Goal: Information Seeking & Learning: Learn about a topic

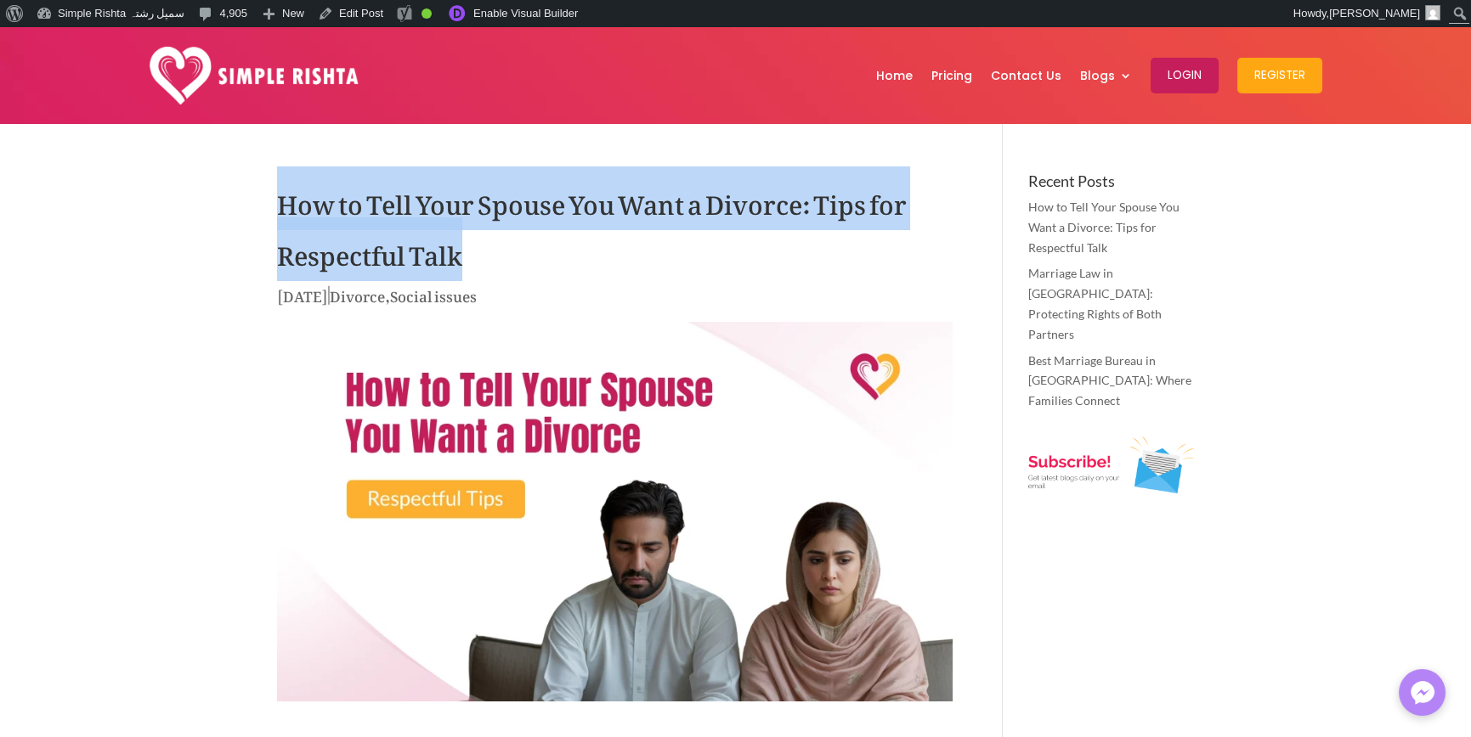
drag, startPoint x: 251, startPoint y: 198, endPoint x: 528, endPoint y: 240, distance: 281.0
click at [479, 255] on h1 "How to Tell Your Spouse You Want a Divorce: Tips for Respectful Talk" at bounding box center [614, 228] width 675 height 110
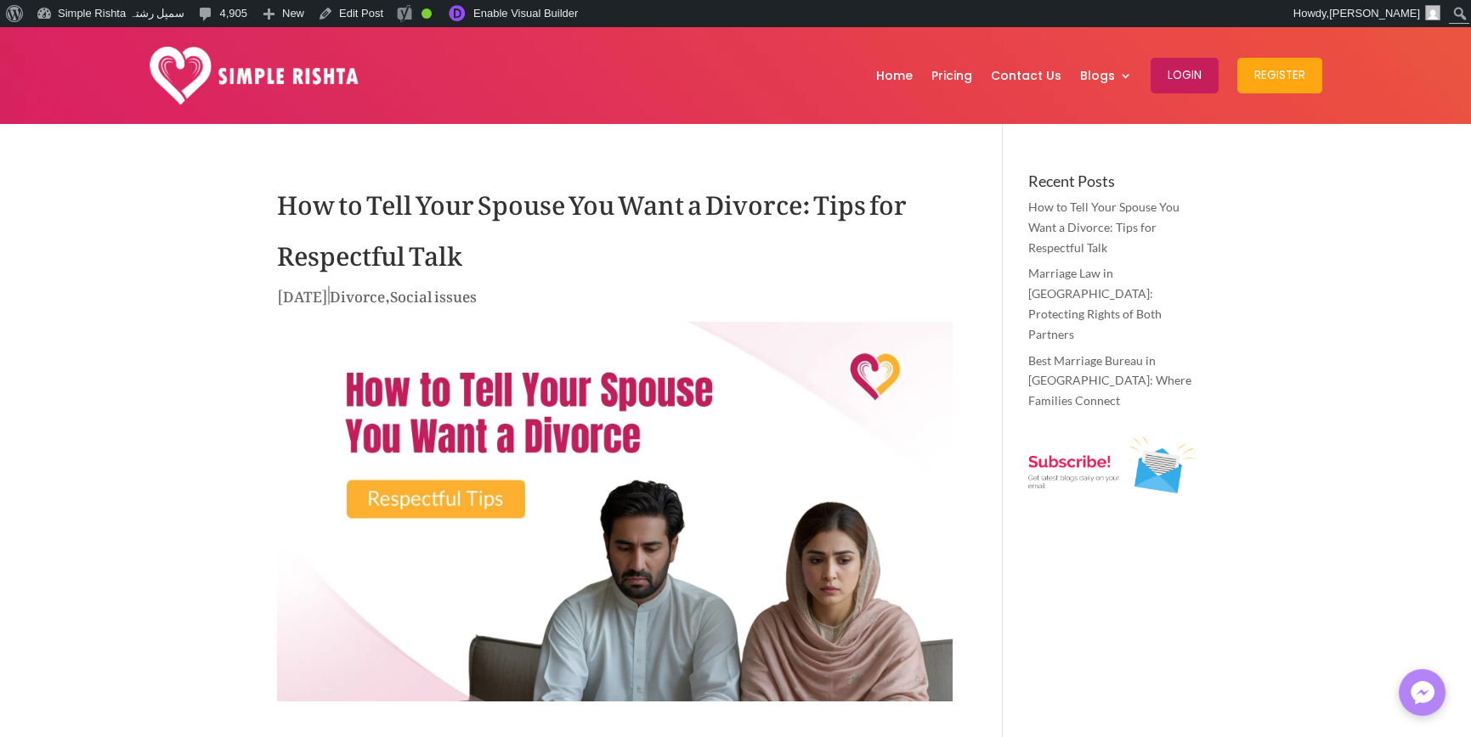
click at [427, 257] on h1 "How to Tell Your Spouse You Want a Divorce: Tips for Respectful Talk" at bounding box center [614, 228] width 675 height 110
click at [520, 251] on h1 "How to Tell Your Spouse You Want a Divorce: Tips for Respectful Talk" at bounding box center [614, 228] width 675 height 110
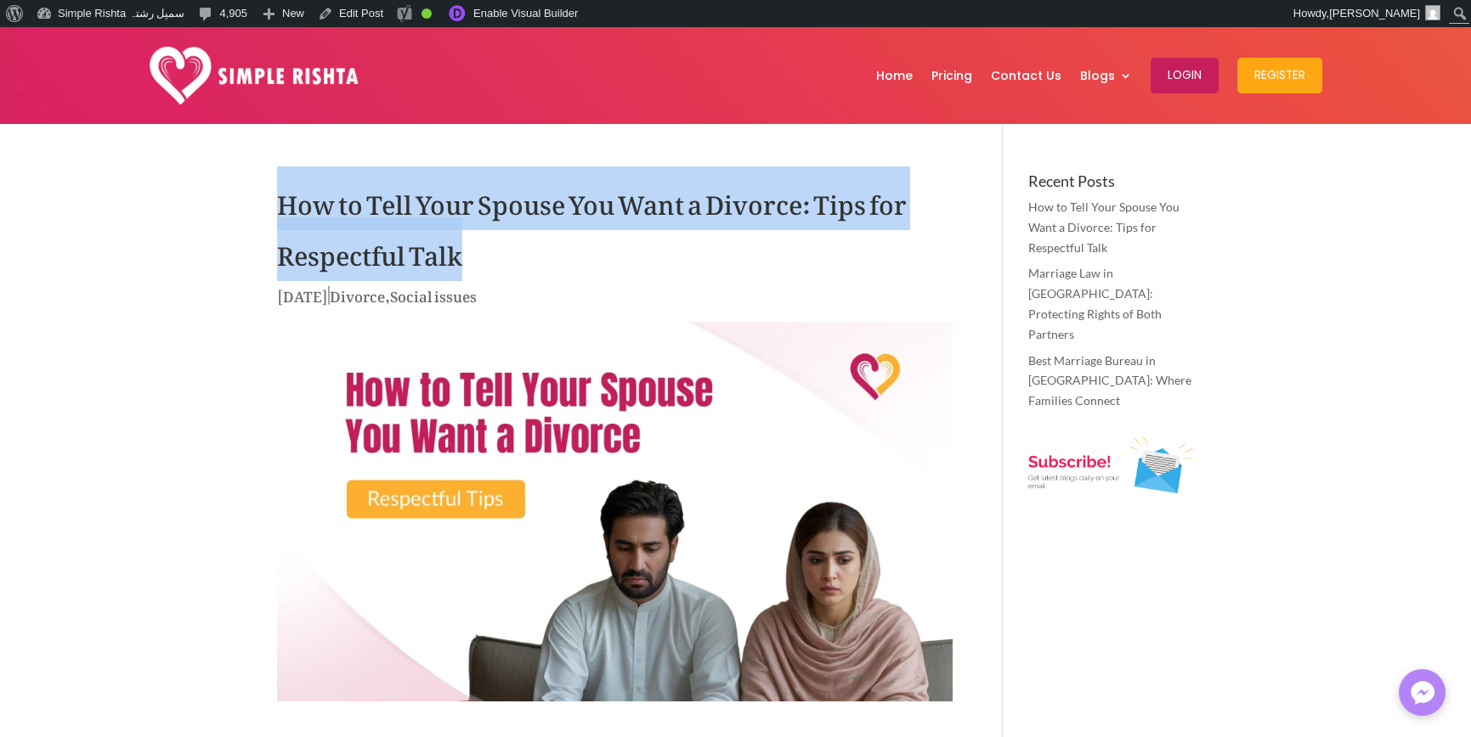
drag, startPoint x: 534, startPoint y: 254, endPoint x: 212, endPoint y: 219, distance: 323.0
drag, startPoint x: 559, startPoint y: 257, endPoint x: 288, endPoint y: 206, distance: 275.9
click at [288, 206] on h1 "How to Tell Your Spouse You Want a Divorce: Tips for Respectful Talk" at bounding box center [614, 228] width 675 height 110
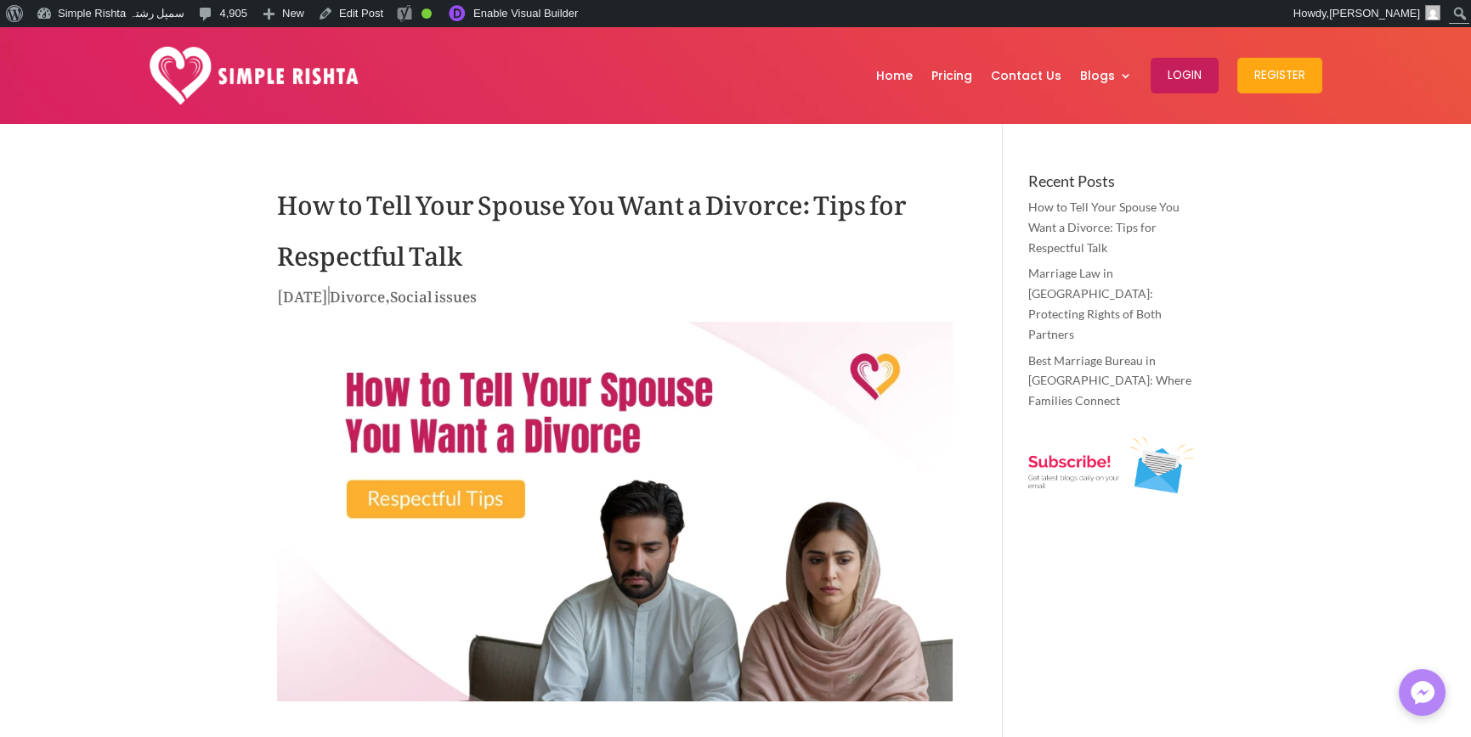
click at [427, 254] on h1 "How to Tell Your Spouse You Want a Divorce: Tips for Respectful Talk" at bounding box center [614, 228] width 675 height 110
drag, startPoint x: 427, startPoint y: 254, endPoint x: 509, endPoint y: 251, distance: 81.6
click at [429, 254] on h1 "How to Tell Your Spouse You Want a Divorce: Tips for Respectful Talk" at bounding box center [614, 228] width 675 height 110
click at [509, 251] on h1 "How to Tell Your Spouse You Want a Divorce: Tips for Respectful Talk" at bounding box center [614, 228] width 675 height 110
click at [430, 253] on h1 "How to Tell Your Spouse You Want a Divorce: Tips for Respectful Talk" at bounding box center [614, 228] width 675 height 110
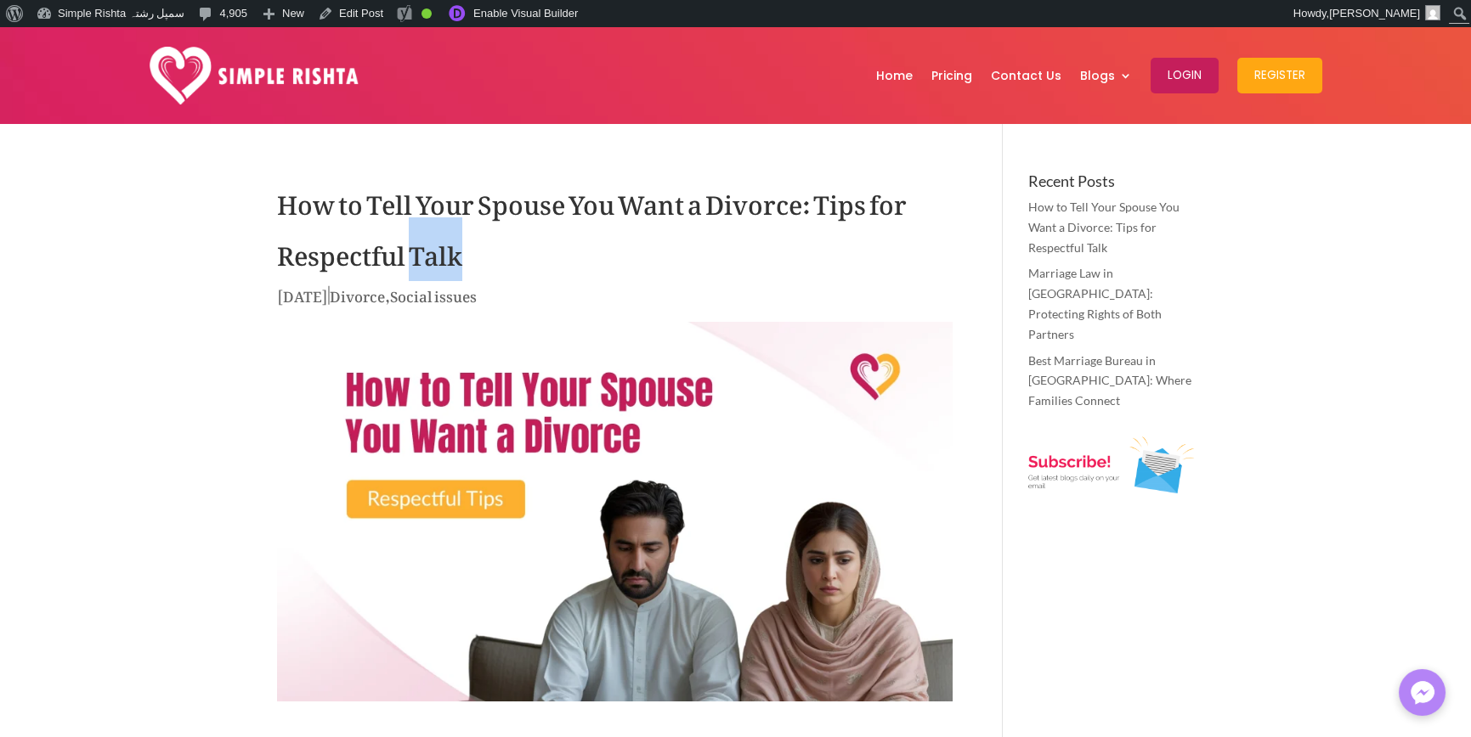
click at [430, 252] on h1 "How to Tell Your Spouse You Want a Divorce: Tips for Respectful Talk" at bounding box center [614, 228] width 675 height 110
click at [548, 263] on h1 "How to Tell Your Spouse You Want a Divorce: Tips for Respectful Talk" at bounding box center [614, 228] width 675 height 110
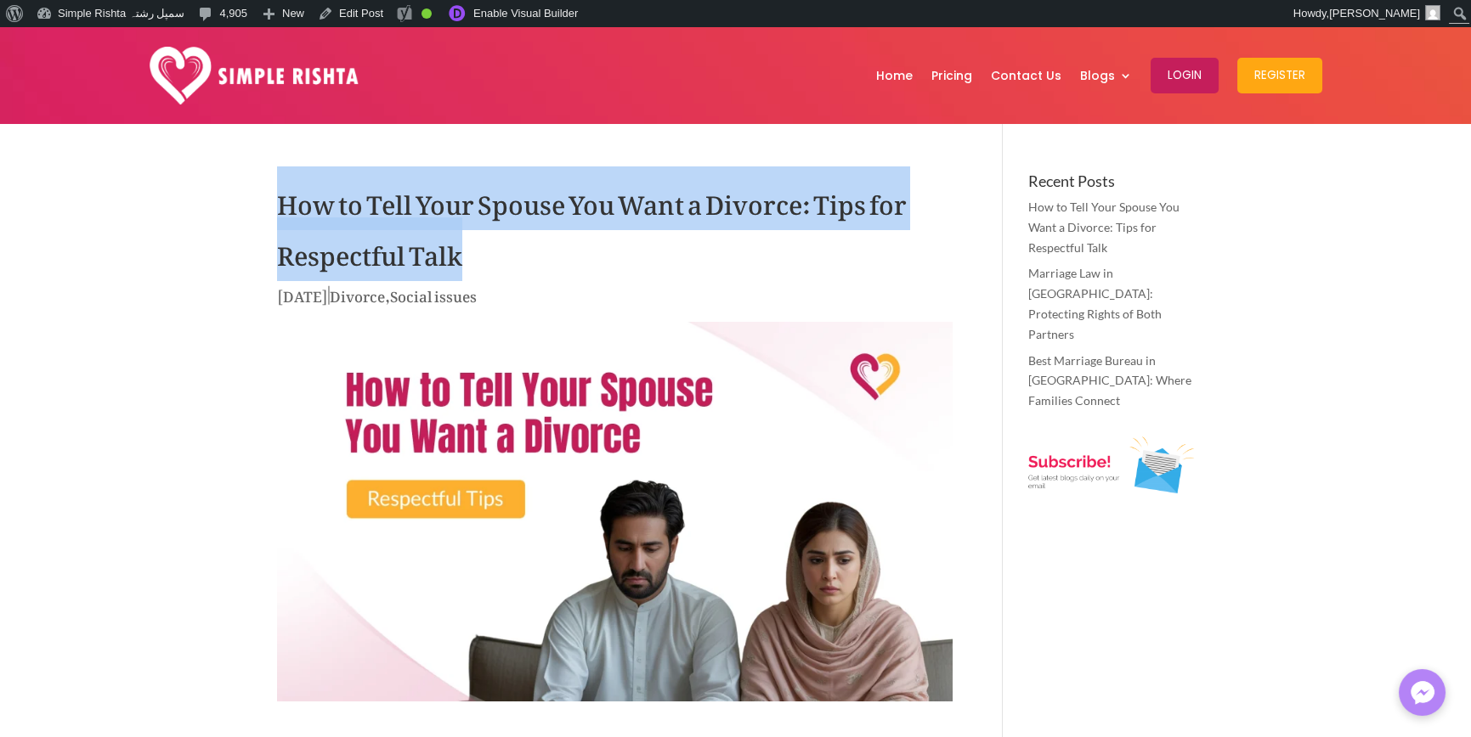
drag, startPoint x: 535, startPoint y: 263, endPoint x: 132, endPoint y: 155, distance: 417.7
drag, startPoint x: 505, startPoint y: 266, endPoint x: 139, endPoint y: 181, distance: 375.9
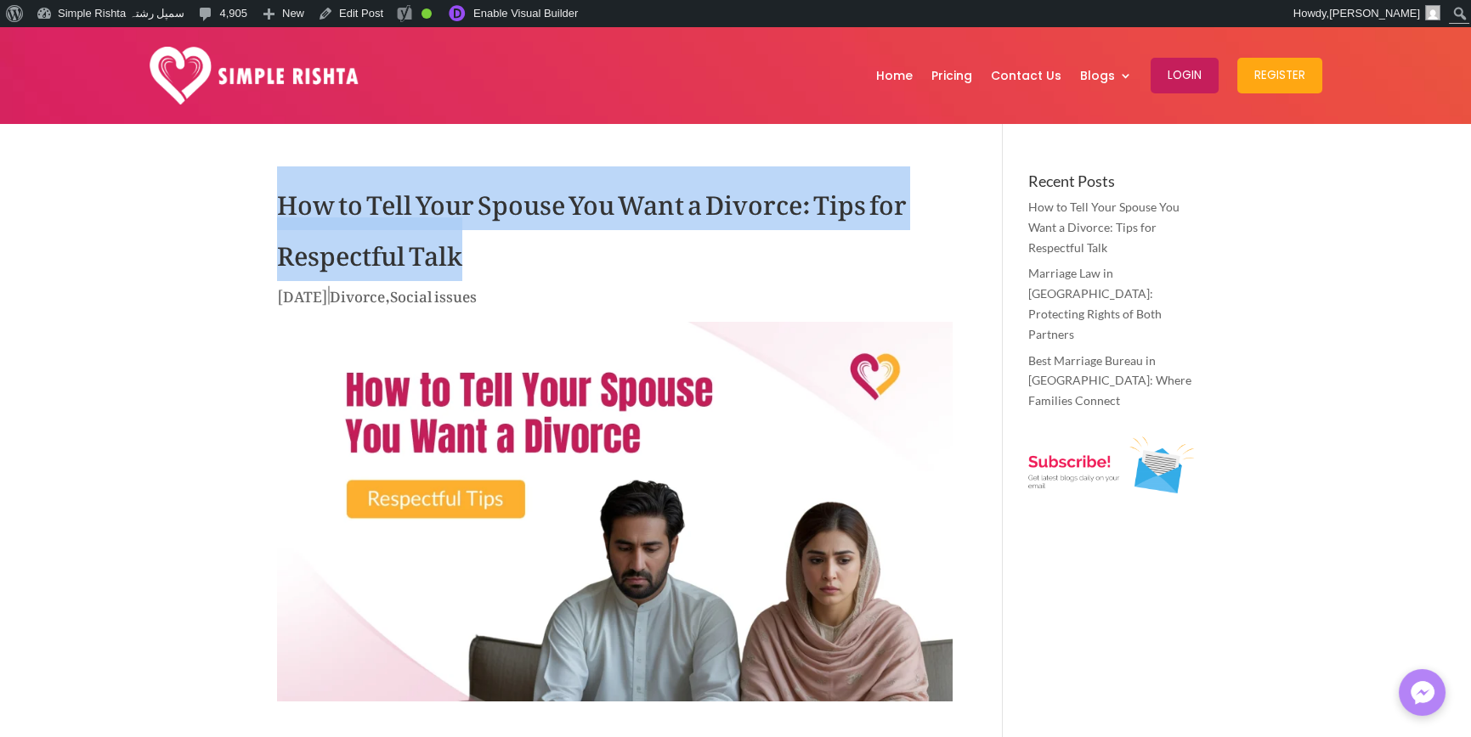
drag, startPoint x: 239, startPoint y: 191, endPoint x: 519, endPoint y: 257, distance: 287.9
drag, startPoint x: 517, startPoint y: 257, endPoint x: 496, endPoint y: 253, distance: 20.7
click at [516, 257] on h1 "How to Tell Your Spouse You Want a Divorce: Tips for Respectful Talk" at bounding box center [614, 228] width 675 height 110
click at [480, 251] on h1 "How to Tell Your Spouse You Want a Divorce: Tips for Respectful Talk" at bounding box center [614, 228] width 675 height 110
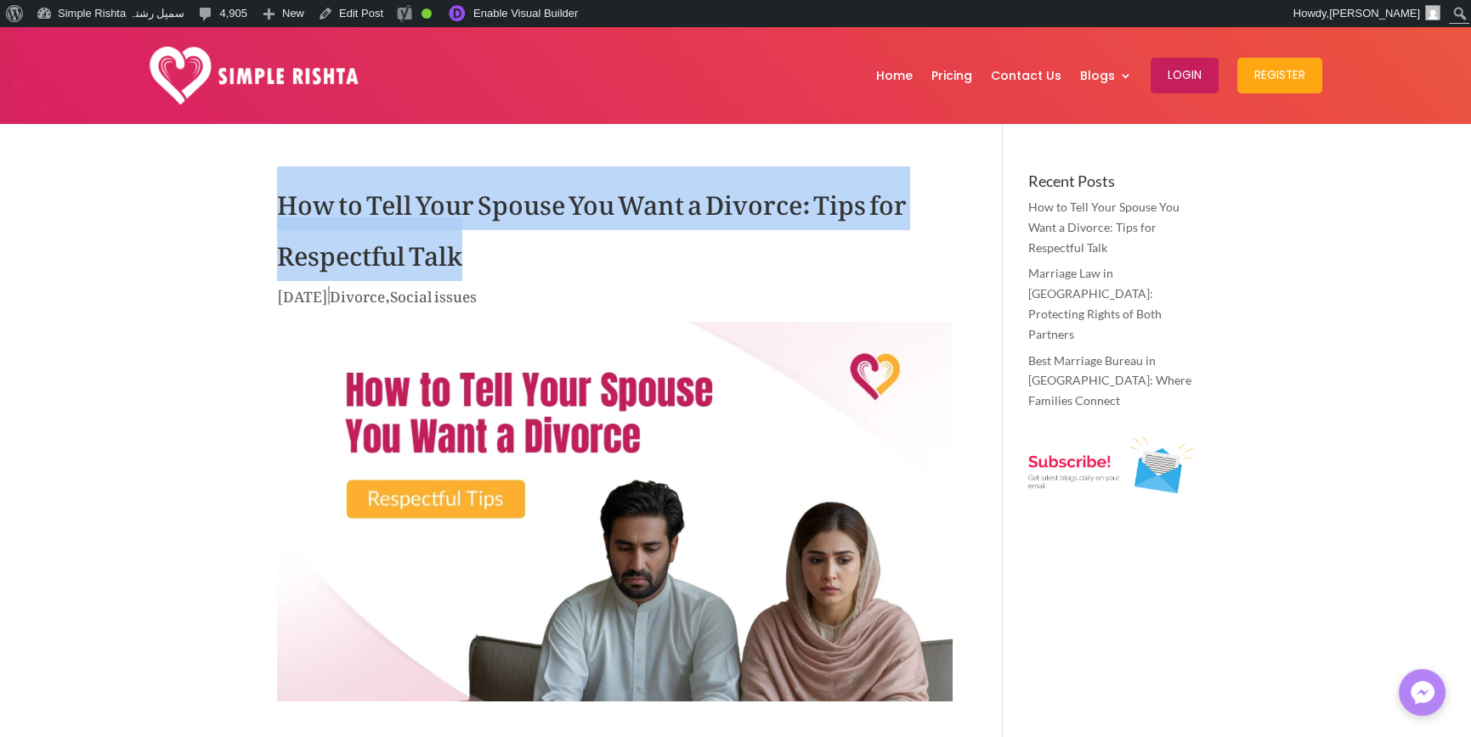
drag, startPoint x: 481, startPoint y: 256, endPoint x: 163, endPoint y: 199, distance: 322.8
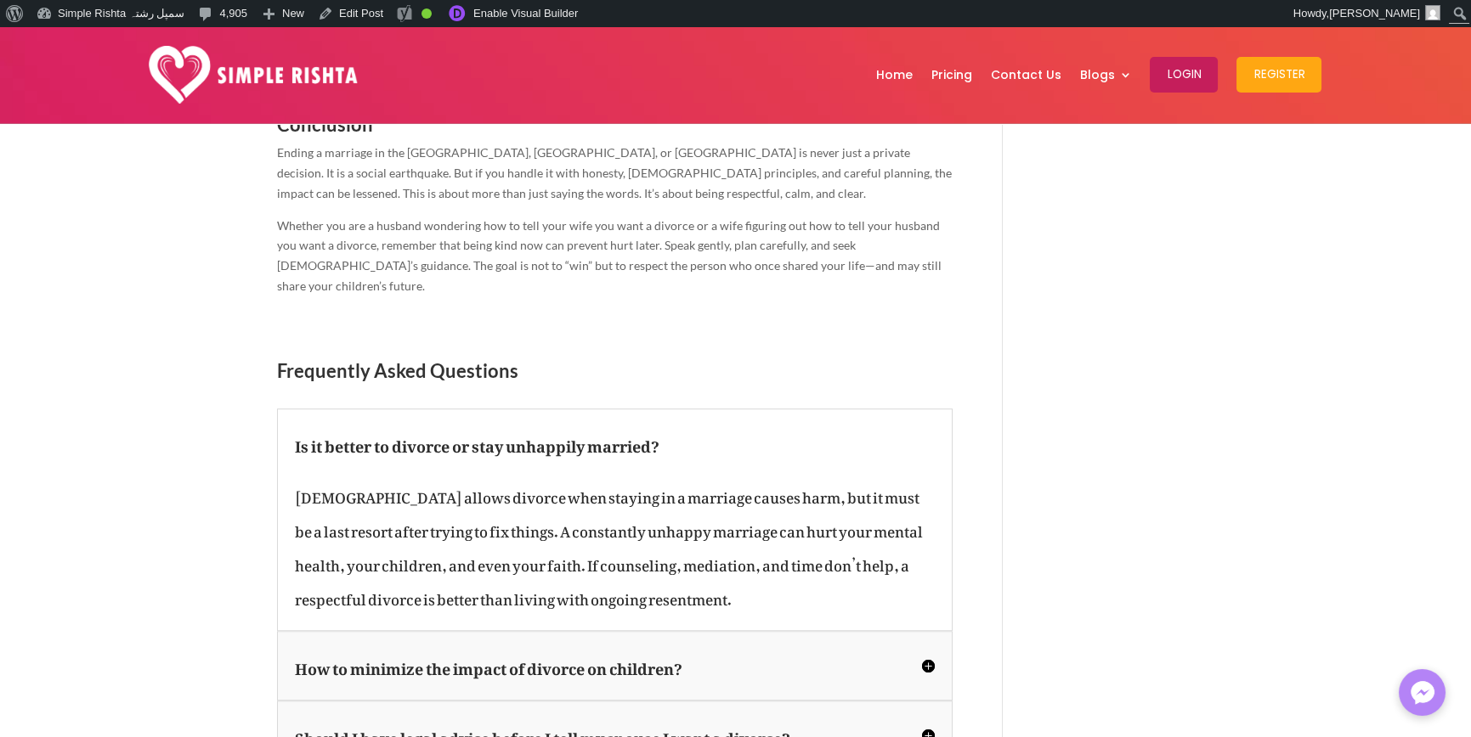
scroll to position [3483, 0]
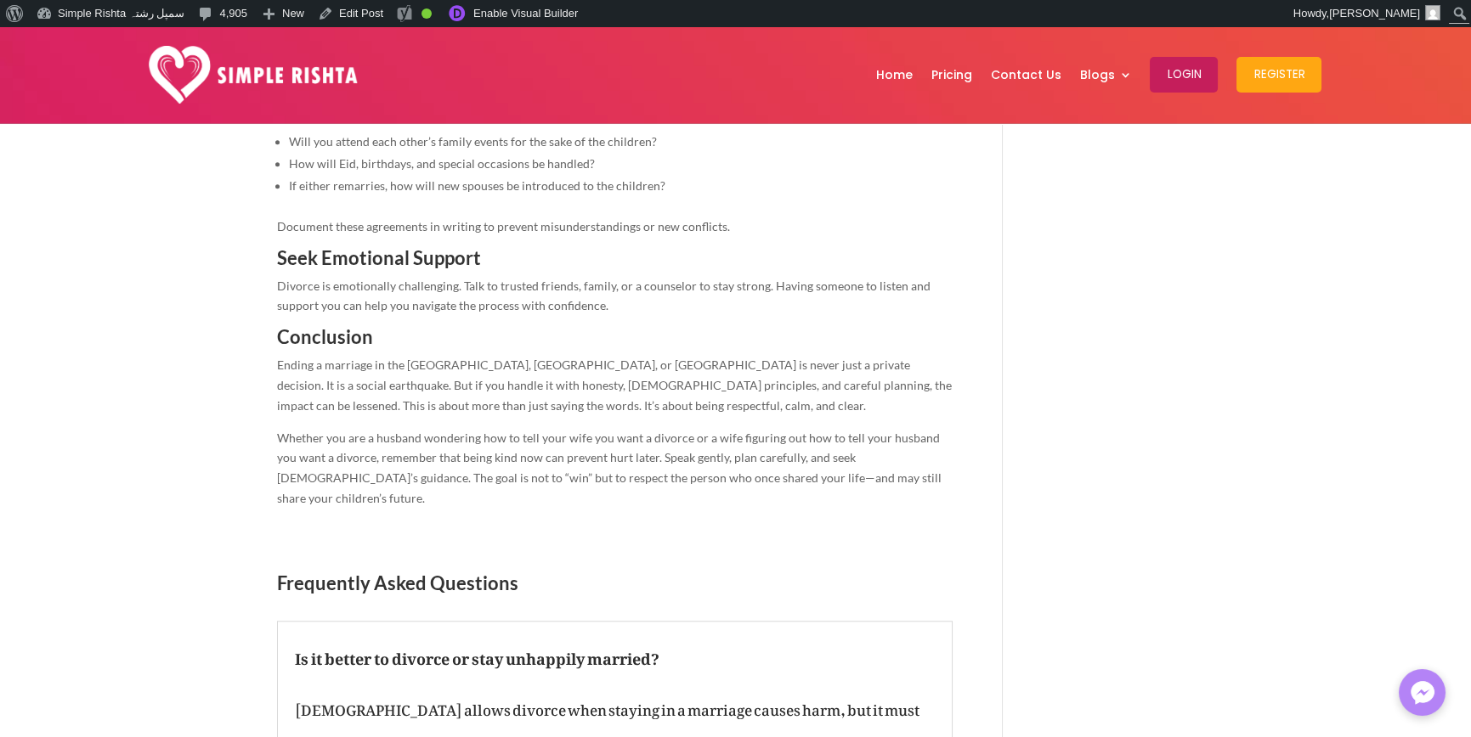
click at [494, 358] on span "Ending a marriage in the [GEOGRAPHIC_DATA], [GEOGRAPHIC_DATA], or [GEOGRAPHIC_D…" at bounding box center [614, 385] width 675 height 55
click at [568, 358] on span "Ending a marriage in the [GEOGRAPHIC_DATA], [GEOGRAPHIC_DATA], or [GEOGRAPHIC_D…" at bounding box center [614, 385] width 675 height 55
click at [459, 362] on span "Ending a marriage in the [GEOGRAPHIC_DATA], [GEOGRAPHIC_DATA], or [GEOGRAPHIC_D…" at bounding box center [614, 385] width 675 height 55
click at [452, 362] on span "Ending a marriage in the [GEOGRAPHIC_DATA], [GEOGRAPHIC_DATA], or [GEOGRAPHIC_D…" at bounding box center [614, 385] width 675 height 55
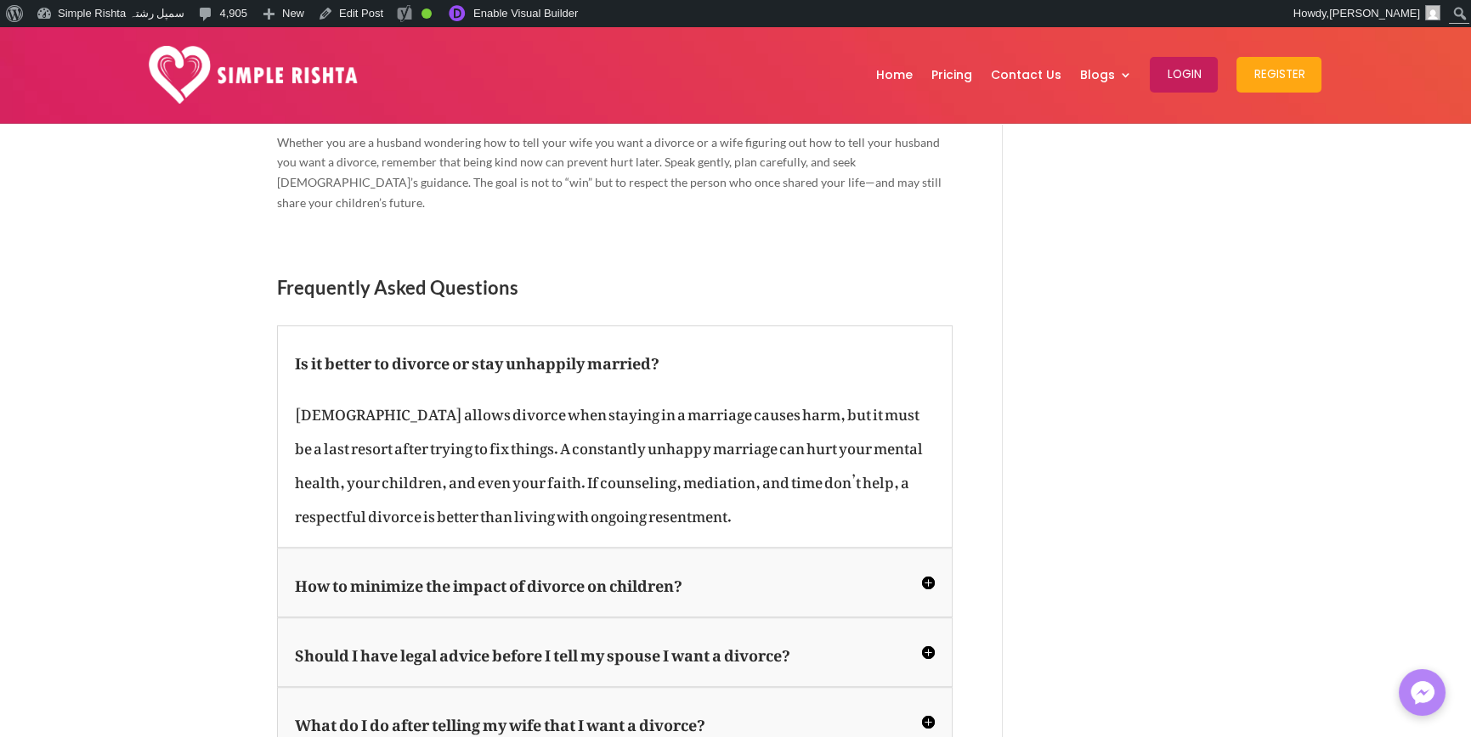
scroll to position [3823, 0]
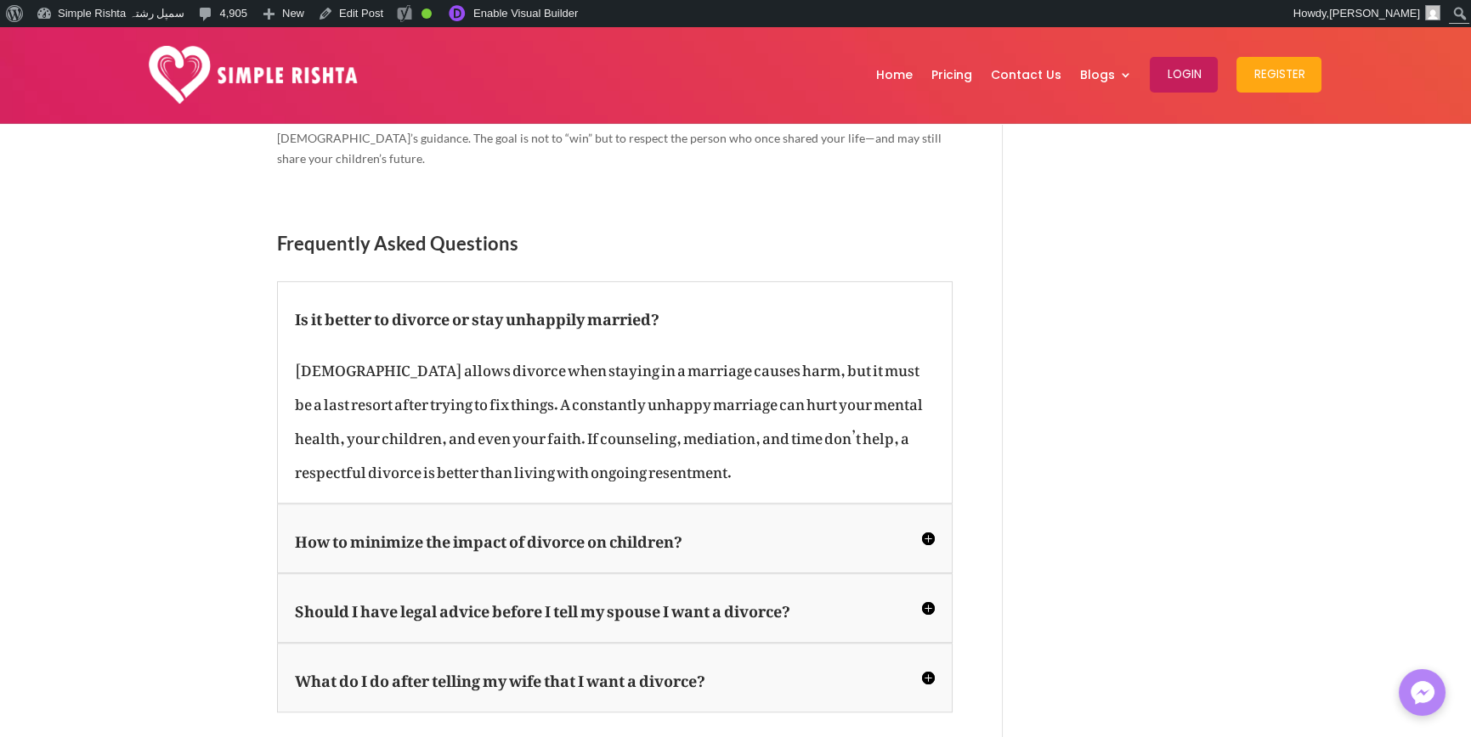
click at [862, 504] on div "How to minimize the impact of divorce on children? Tell them together calmly, r…" at bounding box center [614, 539] width 675 height 70
click at [888, 522] on h5 "How to minimize the impact of divorce on children?" at bounding box center [615, 539] width 640 height 34
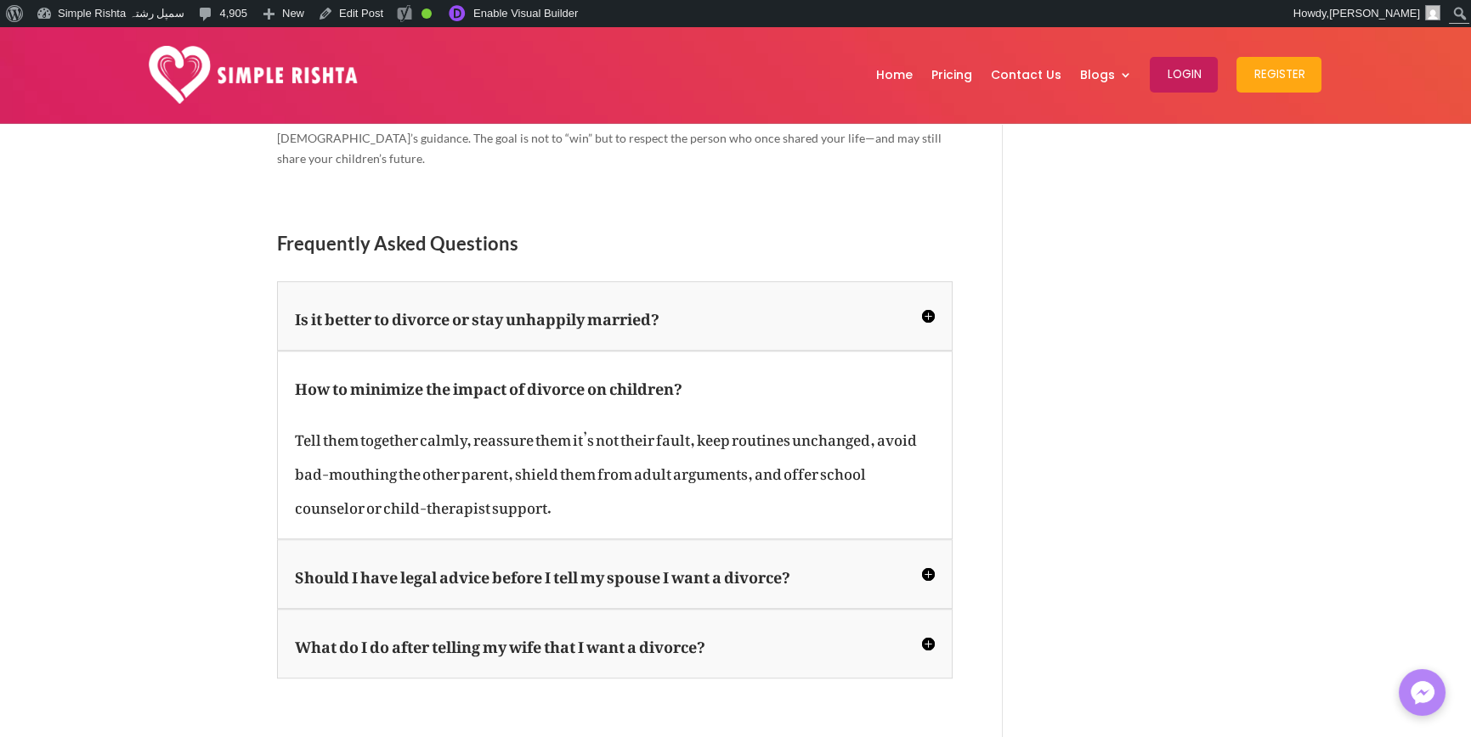
click at [918, 557] on h5 "Should I have legal advice before I tell my spouse I want a divorce?" at bounding box center [615, 574] width 640 height 34
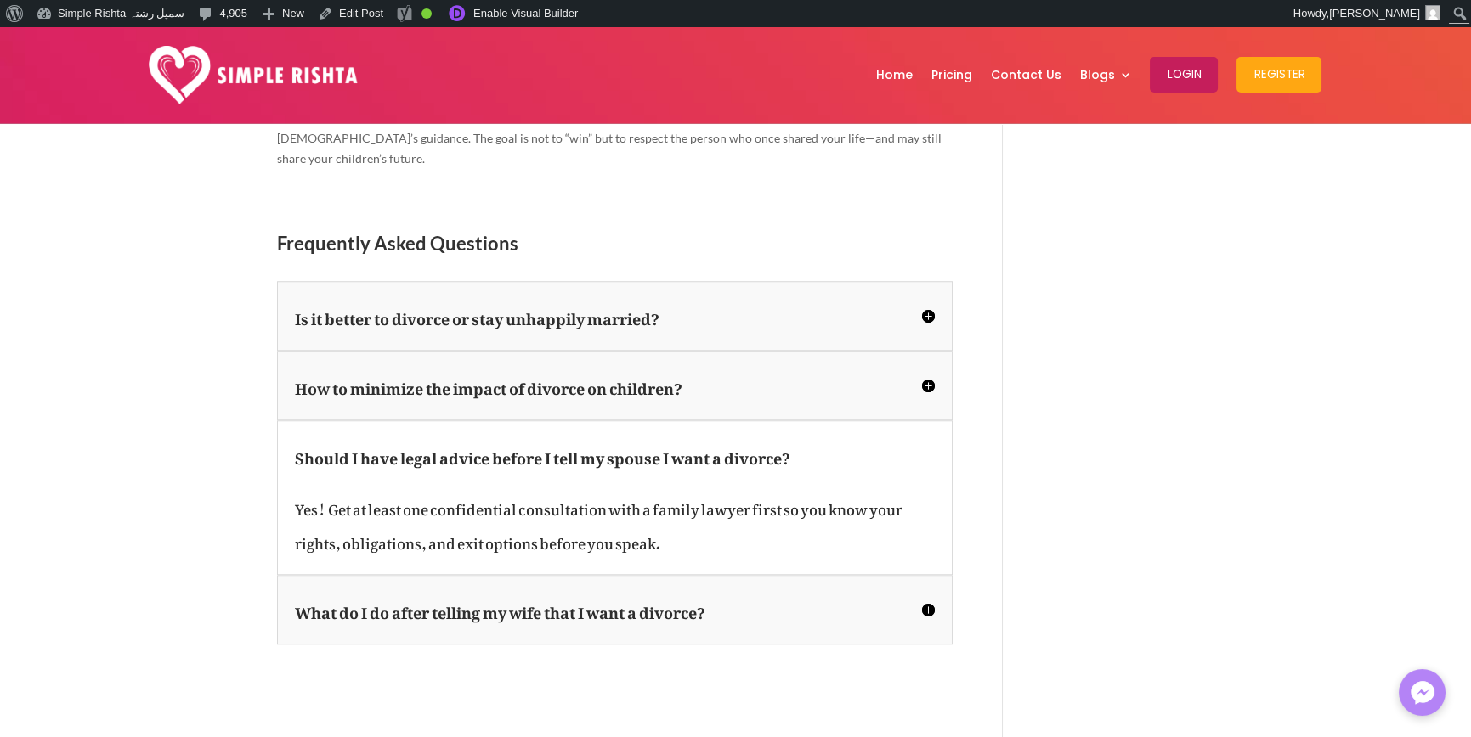
click at [926, 593] on h5 "What do I do after telling my wife that I want a divorce?" at bounding box center [615, 610] width 640 height 34
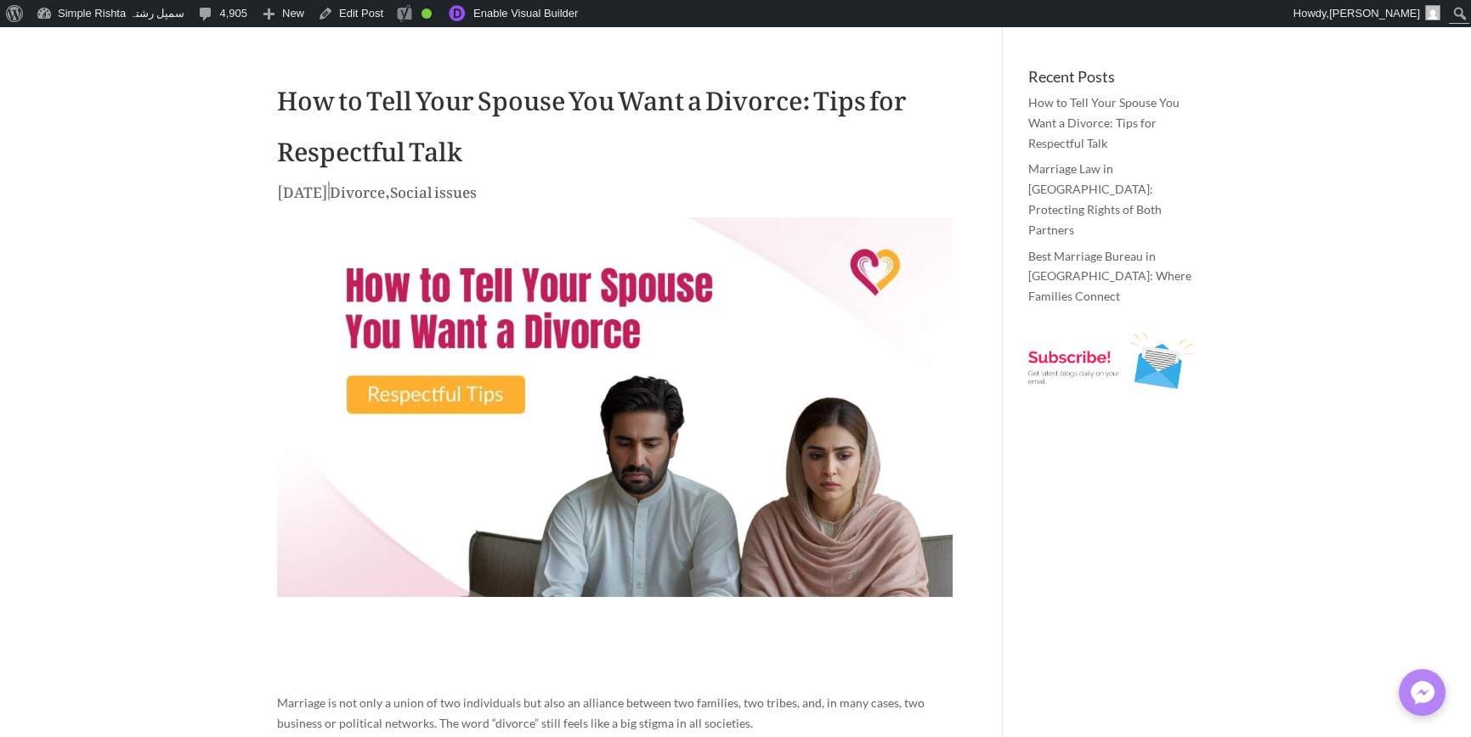
scroll to position [0, 0]
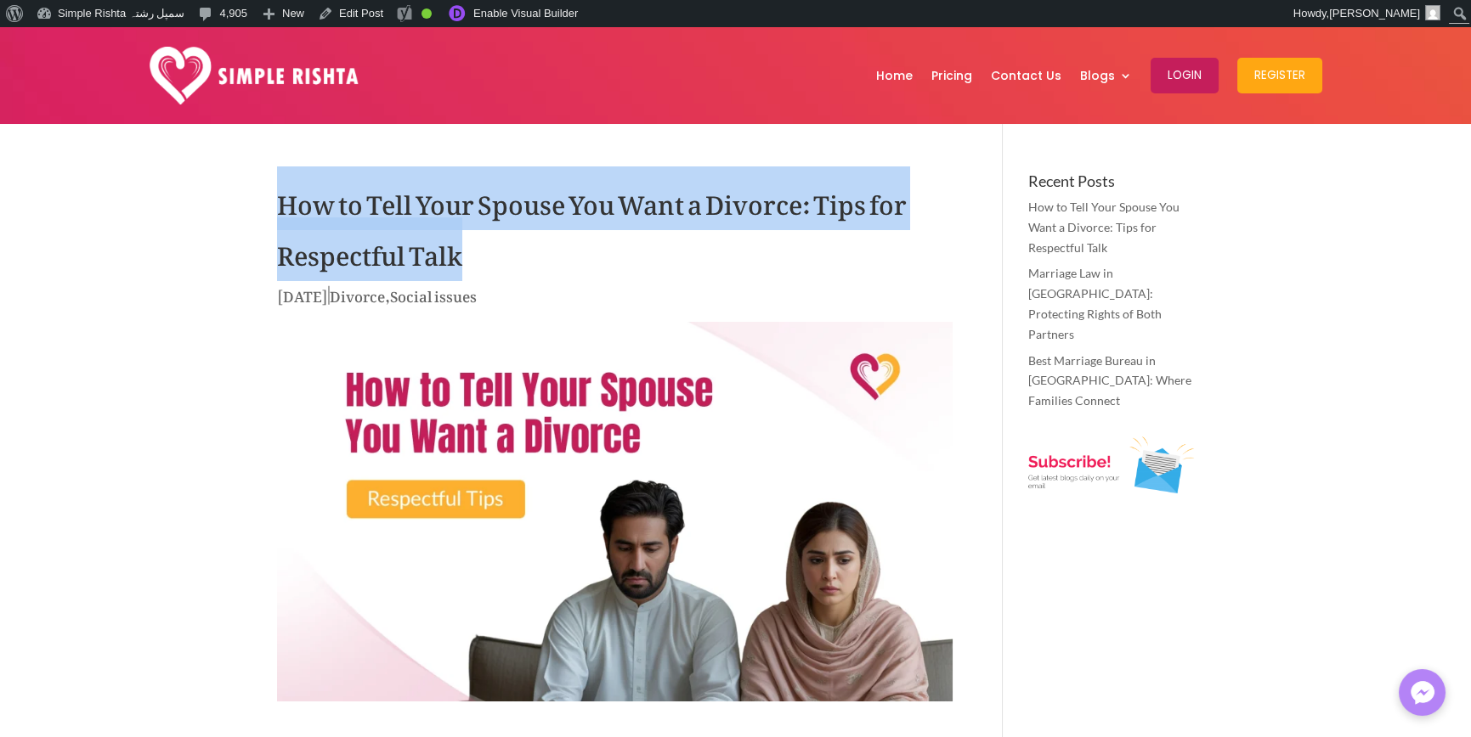
drag, startPoint x: 249, startPoint y: 188, endPoint x: 534, endPoint y: 278, distance: 298.5
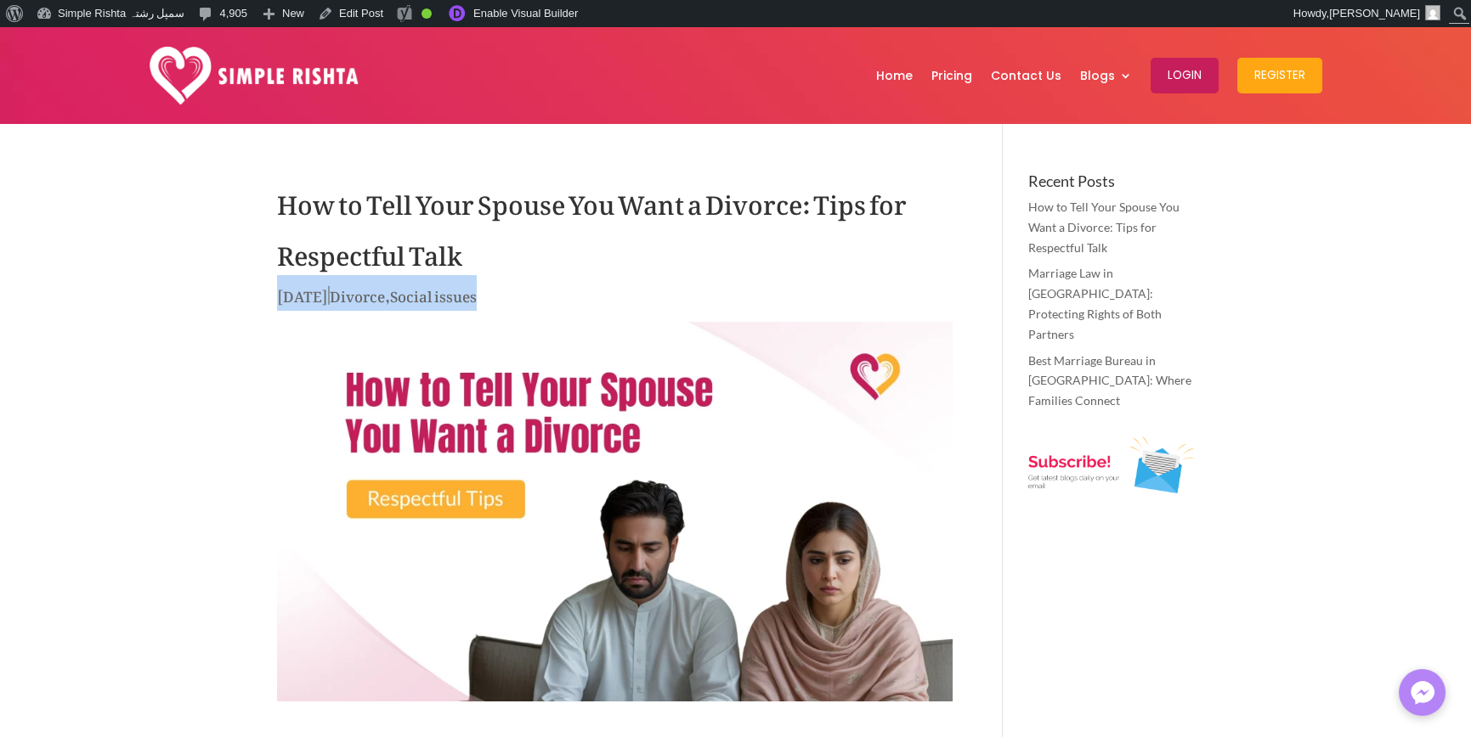
drag, startPoint x: 421, startPoint y: 297, endPoint x: 555, endPoint y: 302, distance: 134.3
click at [571, 304] on p "[DATE] | Divorce , Social issues" at bounding box center [614, 300] width 675 height 33
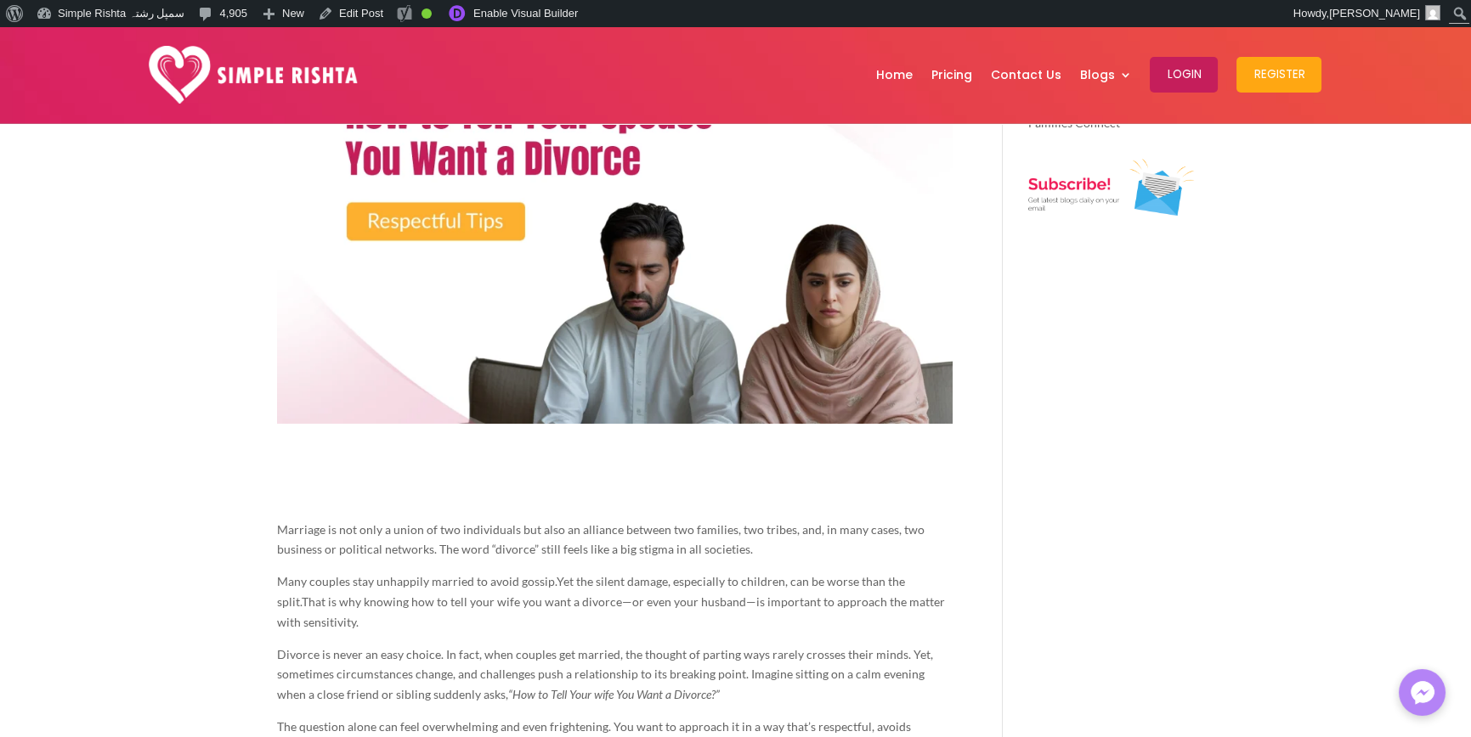
scroll to position [510, 0]
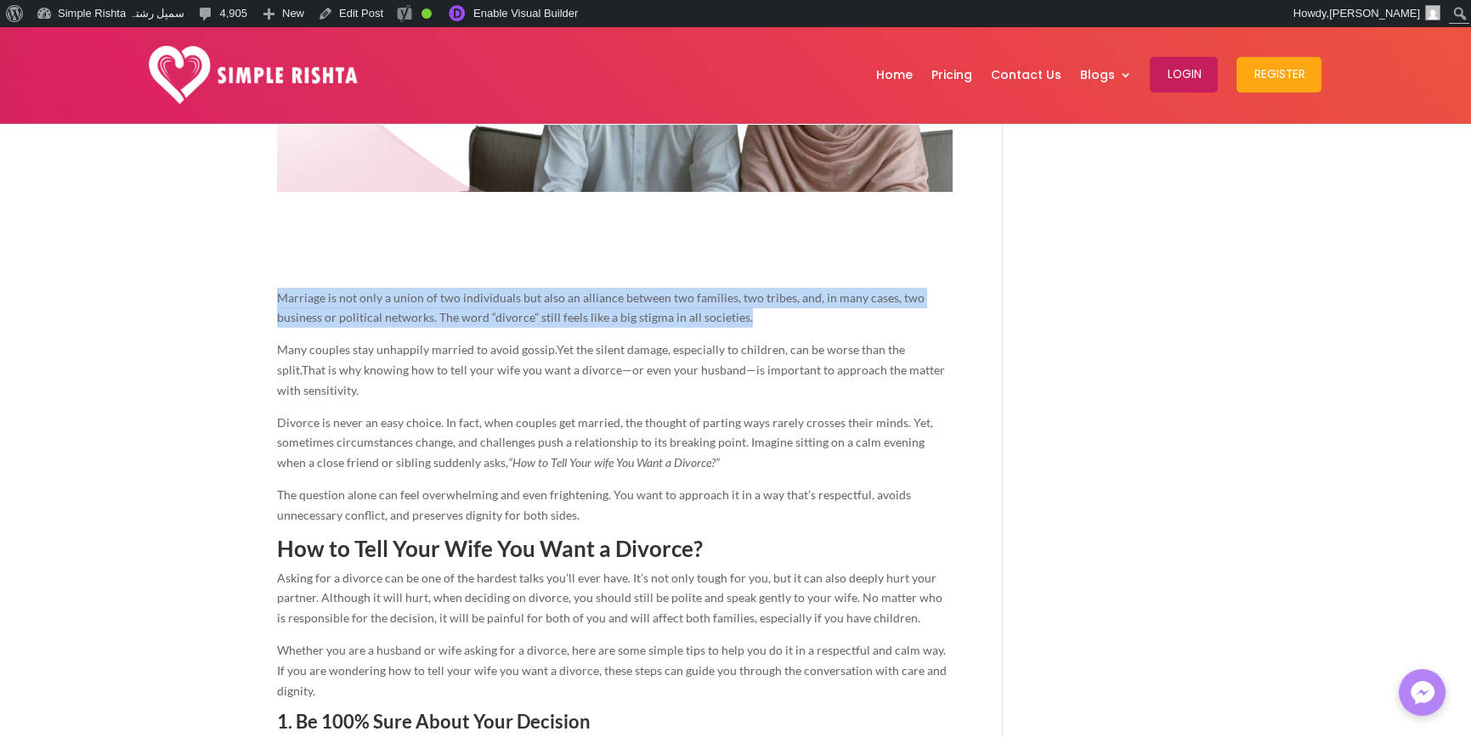
drag, startPoint x: 237, startPoint y: 287, endPoint x: 837, endPoint y: 333, distance: 601.5
click at [715, 319] on span "Marriage is not only a union of two individuals but also an alliance between tw…" at bounding box center [600, 308] width 647 height 35
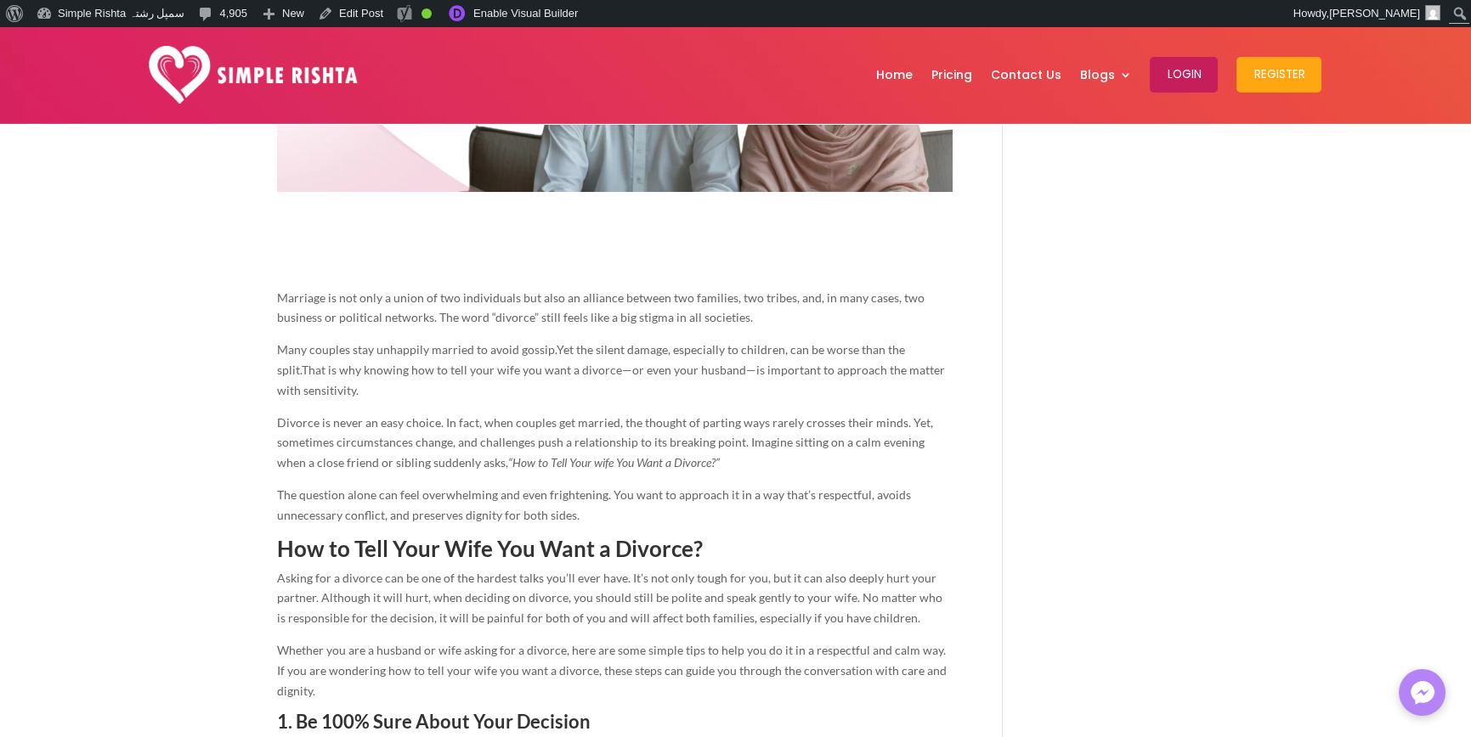
click at [728, 317] on span "Marriage is not only a union of two individuals but also an alliance between tw…" at bounding box center [600, 308] width 647 height 35
click at [781, 316] on p "Marriage is not only a union of two individuals but also an alliance between tw…" at bounding box center [614, 314] width 675 height 53
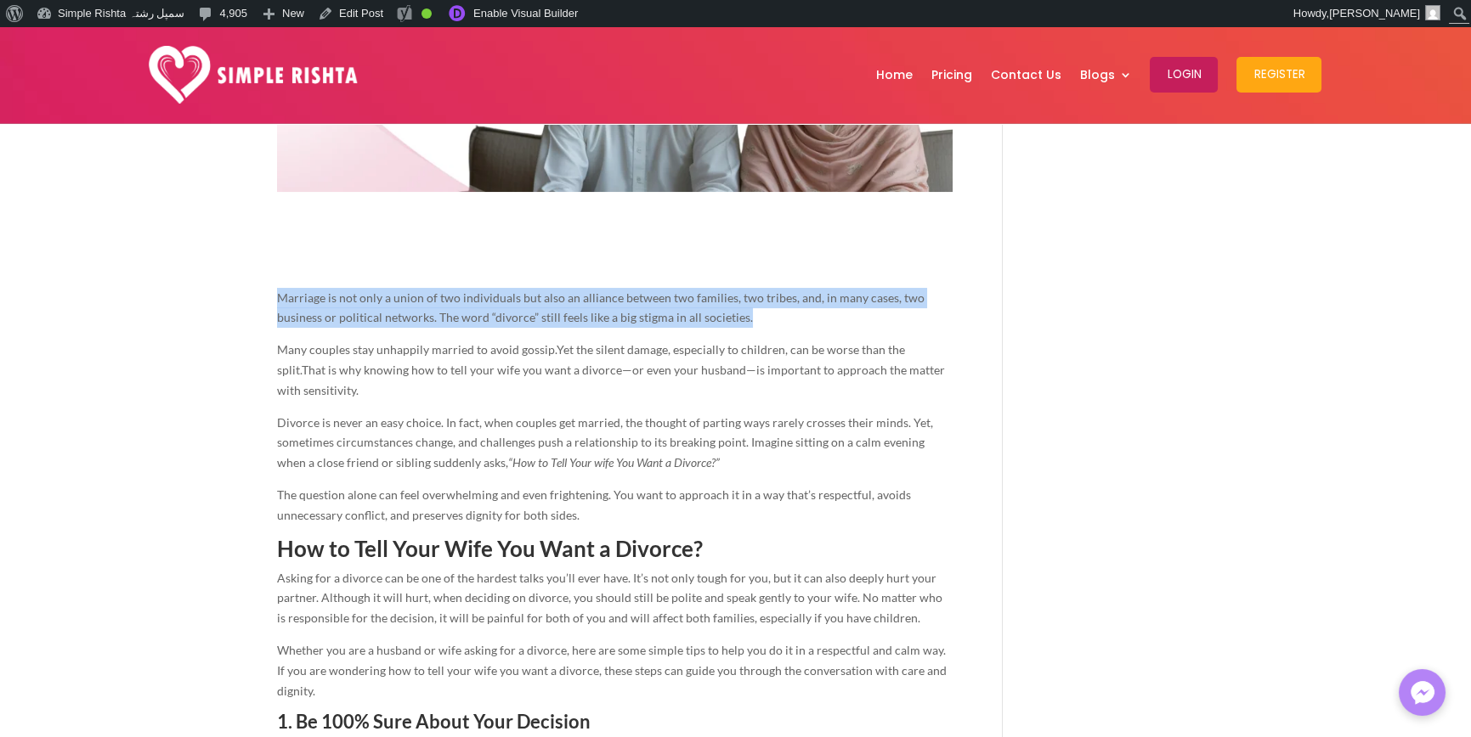
drag, startPoint x: 837, startPoint y: 316, endPoint x: 251, endPoint y: 291, distance: 586.8
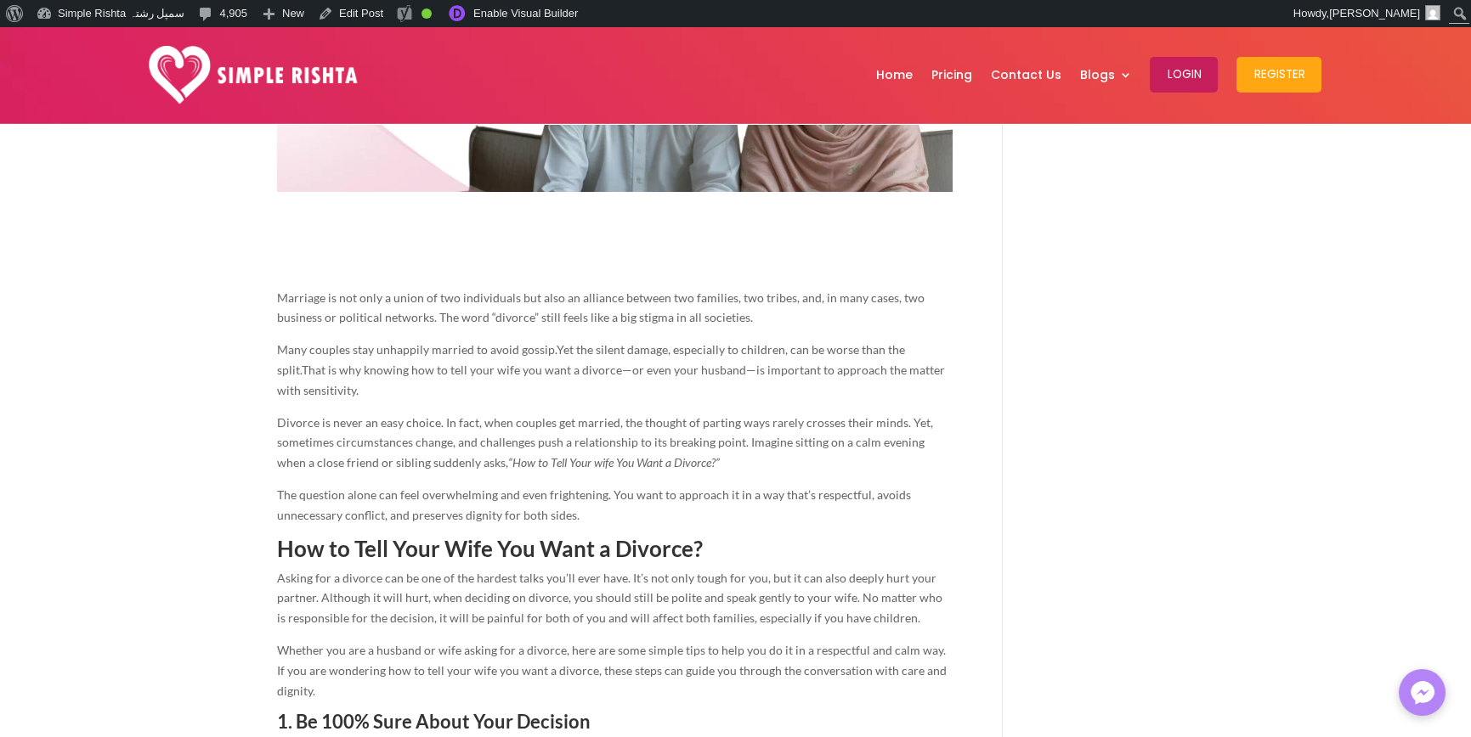
click at [412, 427] on span "Divorce is never an easy choice. In fact, when couples get married, the thought…" at bounding box center [605, 442] width 656 height 55
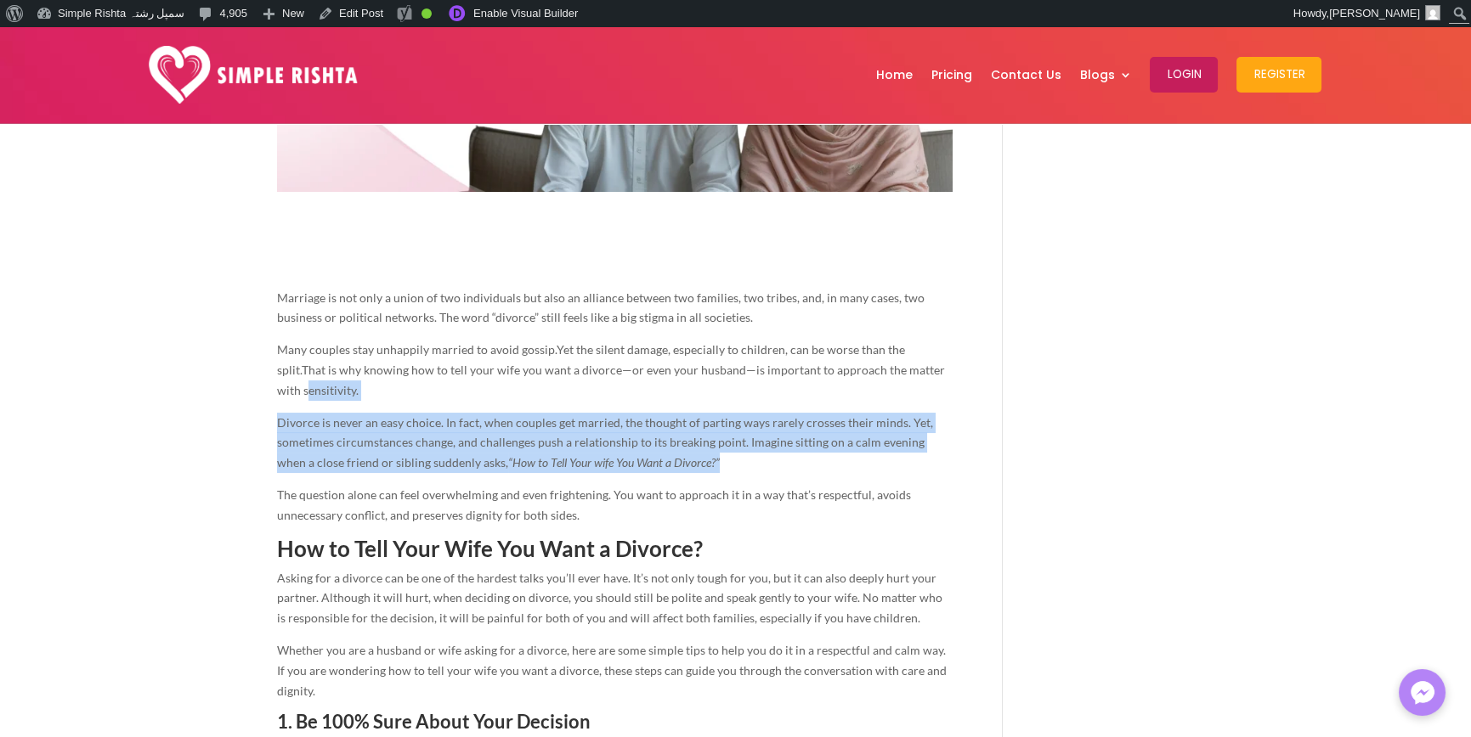
drag, startPoint x: 545, startPoint y: 444, endPoint x: 252, endPoint y: 396, distance: 297.1
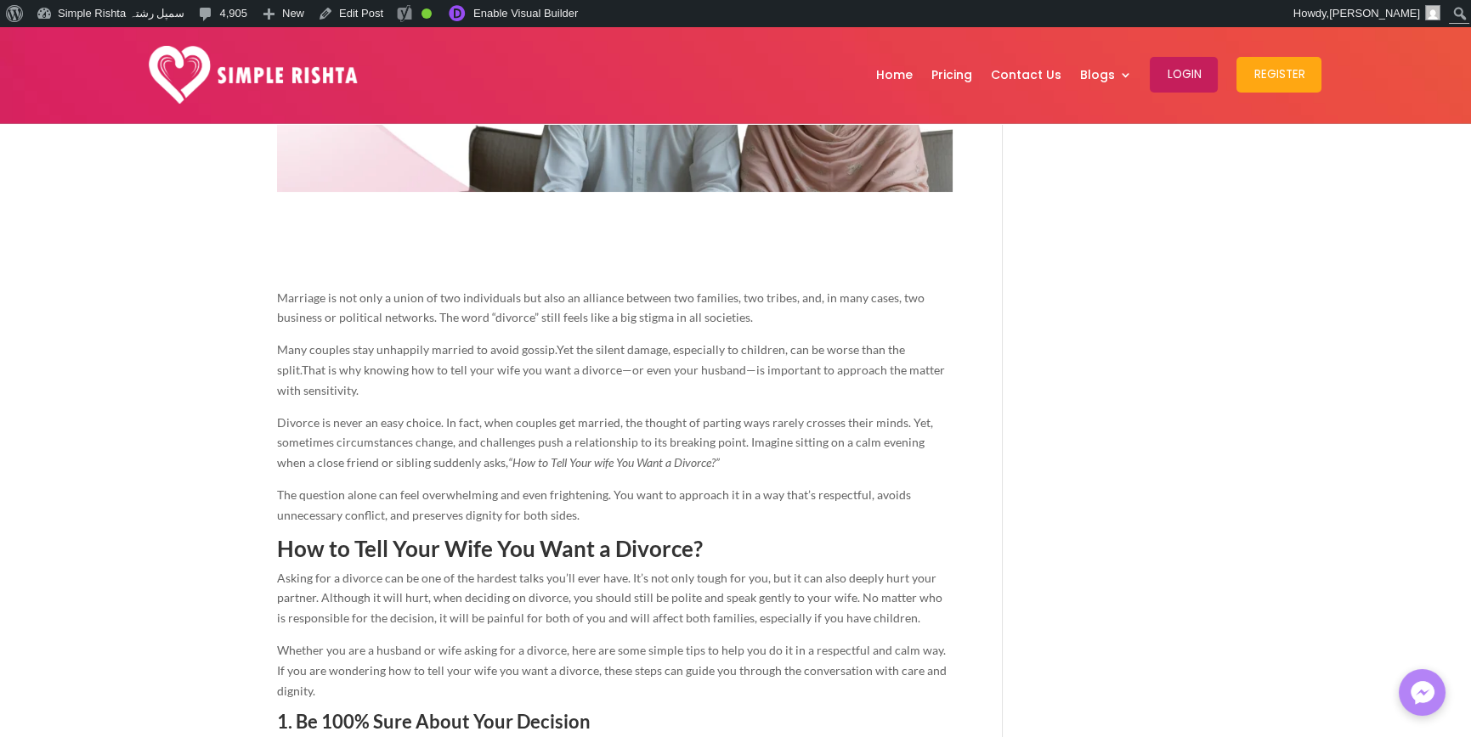
click at [409, 515] on span "The question alone can feel overwhelming and even frightening. You want to appr…" at bounding box center [594, 505] width 634 height 35
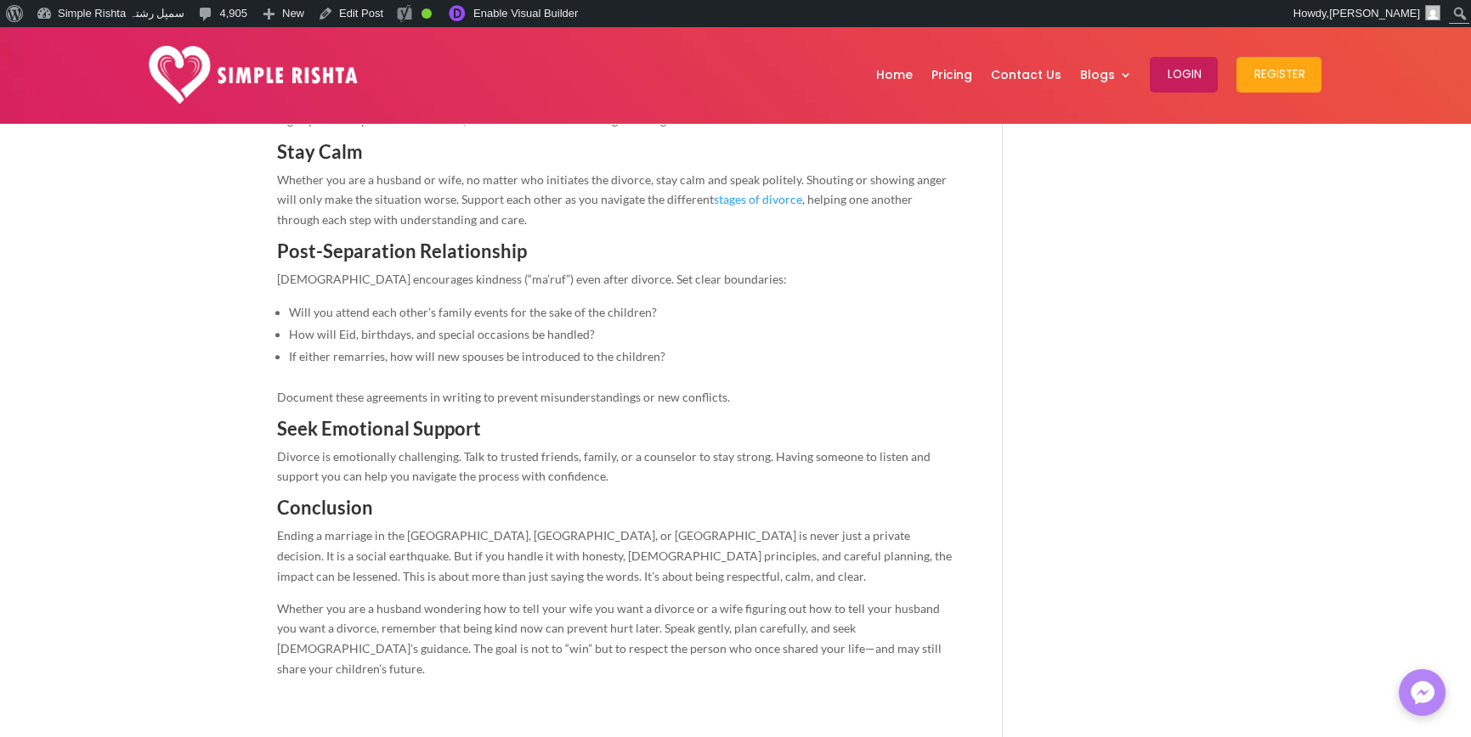
scroll to position [3313, 0]
click at [832, 601] on span "Whether you are a husband wondering how to tell your wife you want a divorce or…" at bounding box center [609, 638] width 664 height 75
click at [897, 601] on p "Whether you are a husband wondering how to tell your wife you want a divorce or…" at bounding box center [614, 644] width 675 height 93
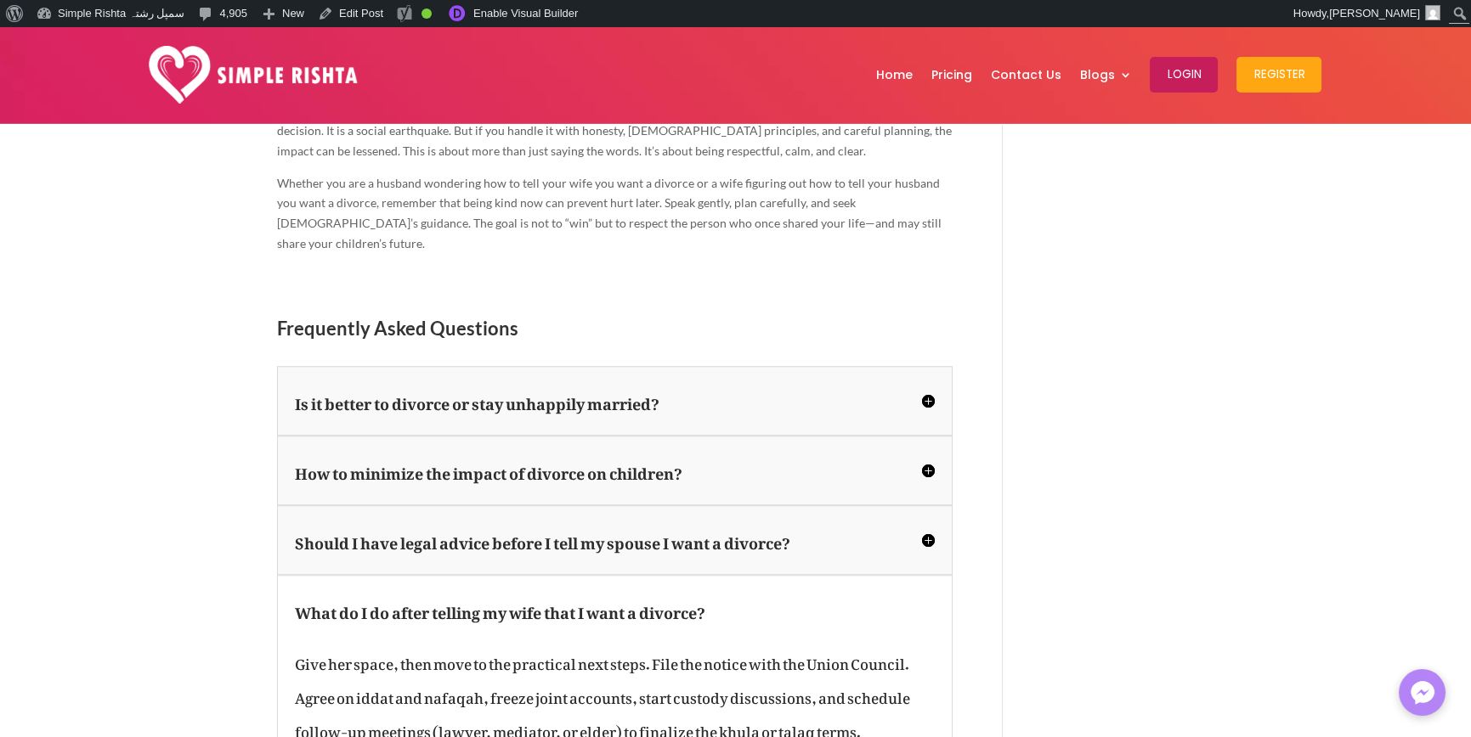
scroll to position [3738, 0]
click at [870, 523] on h5 "Should I have legal advice before I tell my spouse I want a divorce?" at bounding box center [615, 540] width 640 height 34
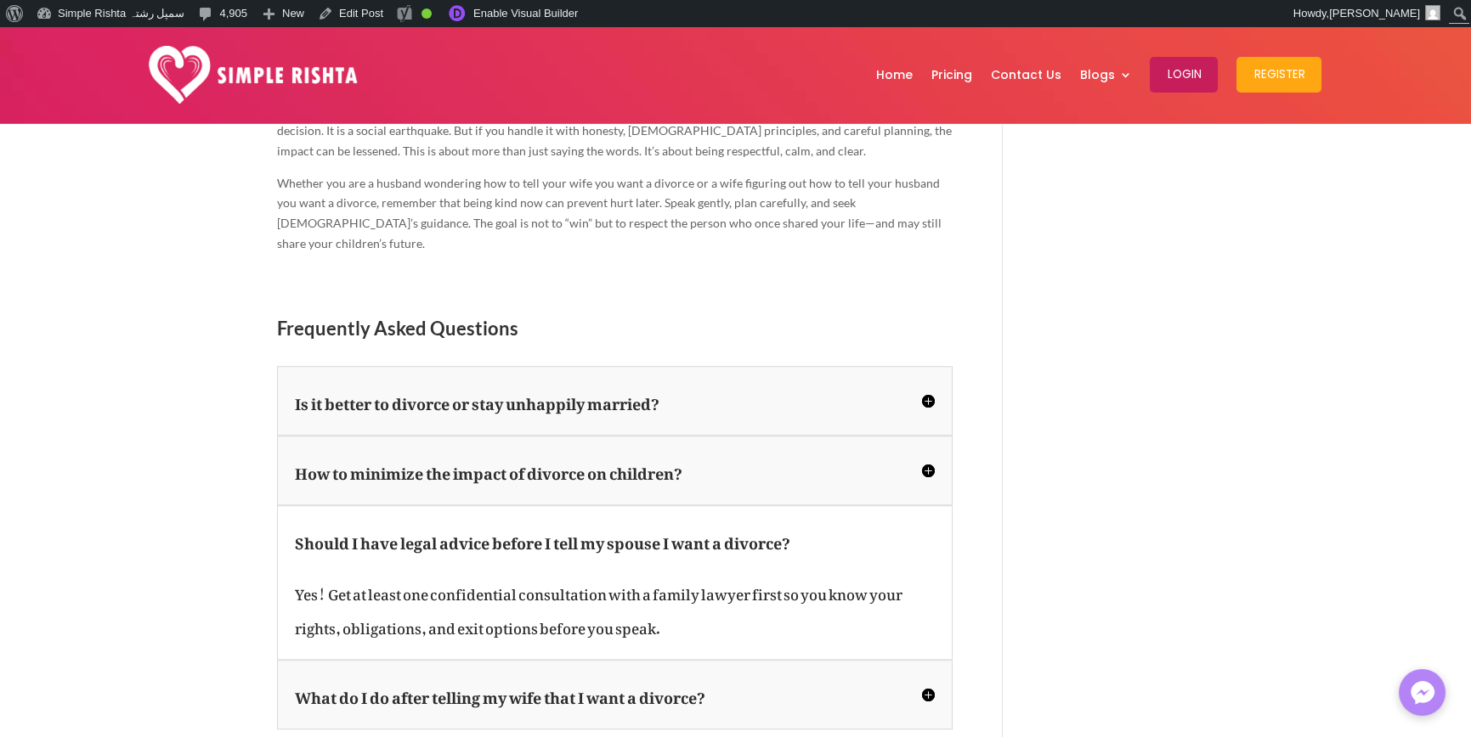
click at [861, 436] on div "How to minimize the impact of divorce on children? Tell them together calmly, r…" at bounding box center [614, 471] width 675 height 70
click at [861, 454] on h5 "How to minimize the impact of divorce on children?" at bounding box center [615, 471] width 640 height 34
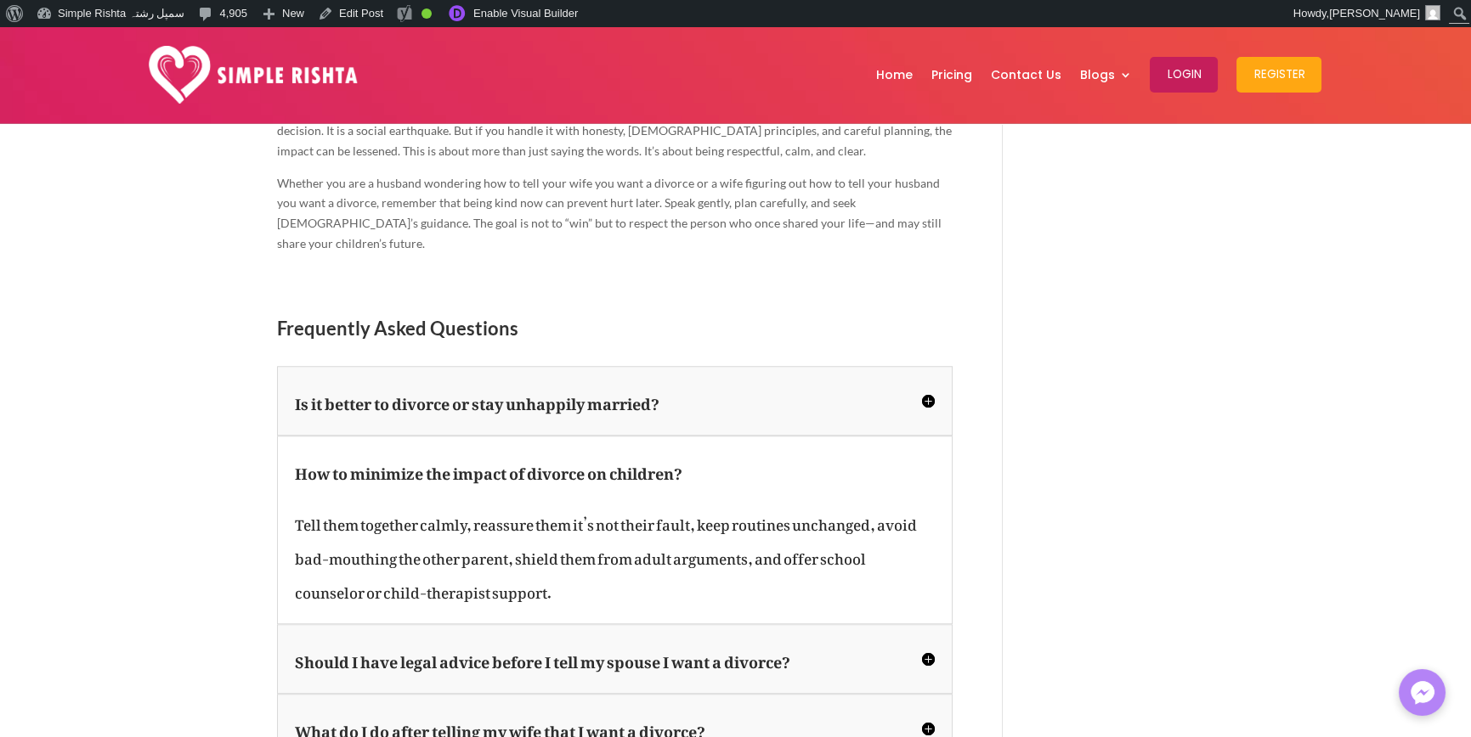
click at [846, 384] on h5 "Is it better to divorce or stay unhappily married?" at bounding box center [615, 401] width 640 height 34
